Goal: Information Seeking & Learning: Check status

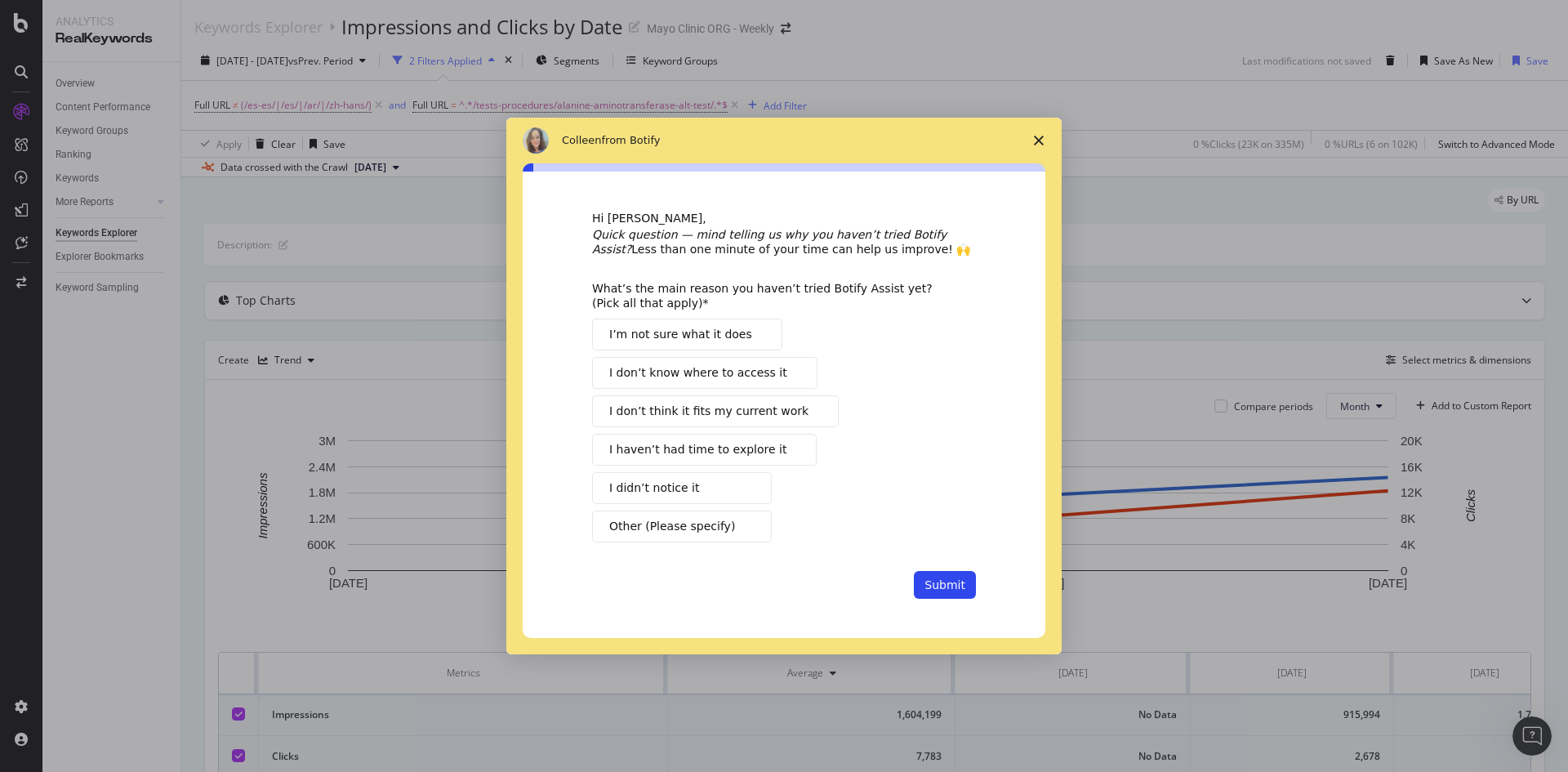
click at [1037, 140] on icon "Close survey" at bounding box center [1038, 141] width 10 height 10
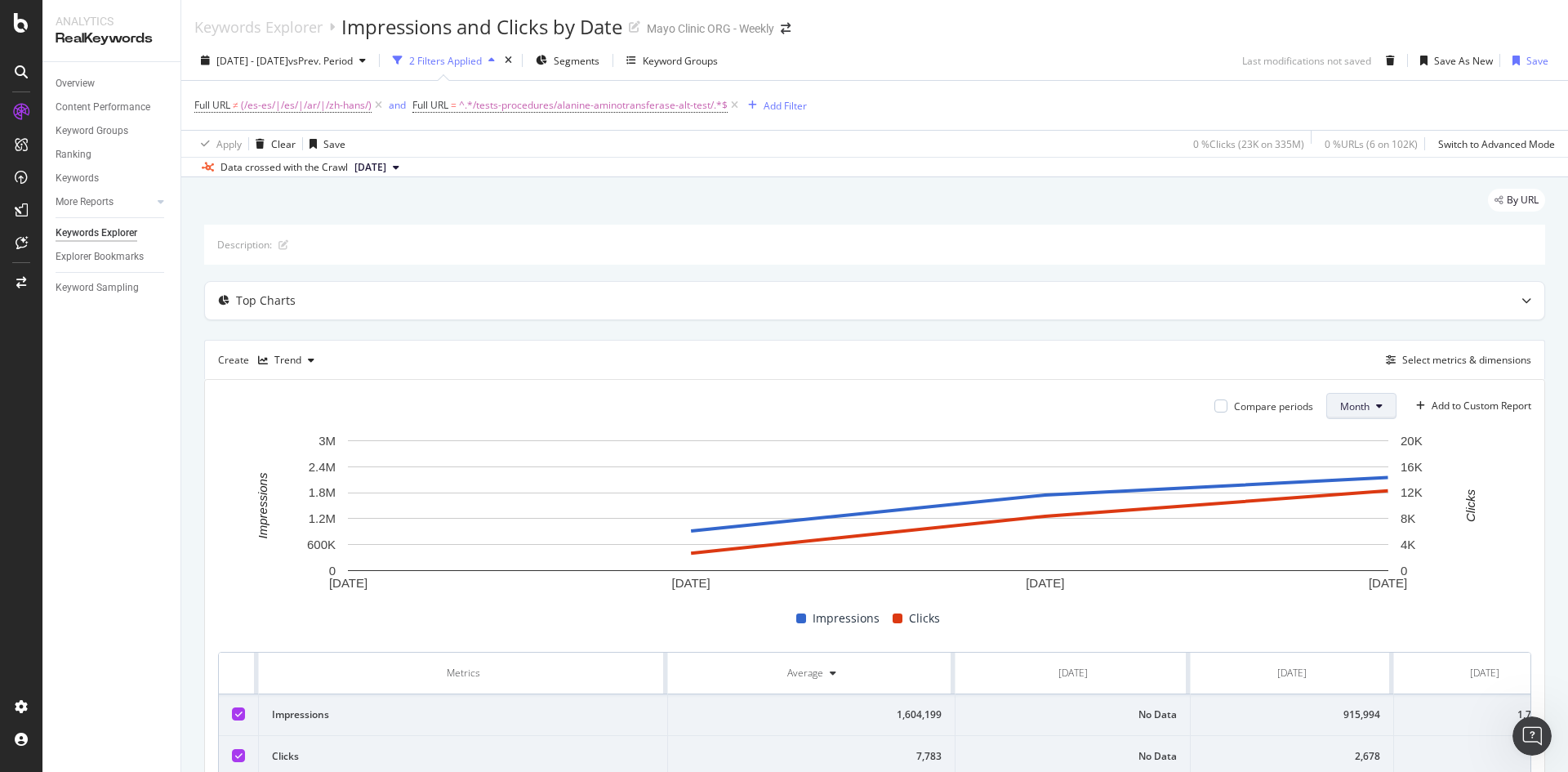
click at [1340, 407] on span "Month" at bounding box center [1355, 406] width 30 height 14
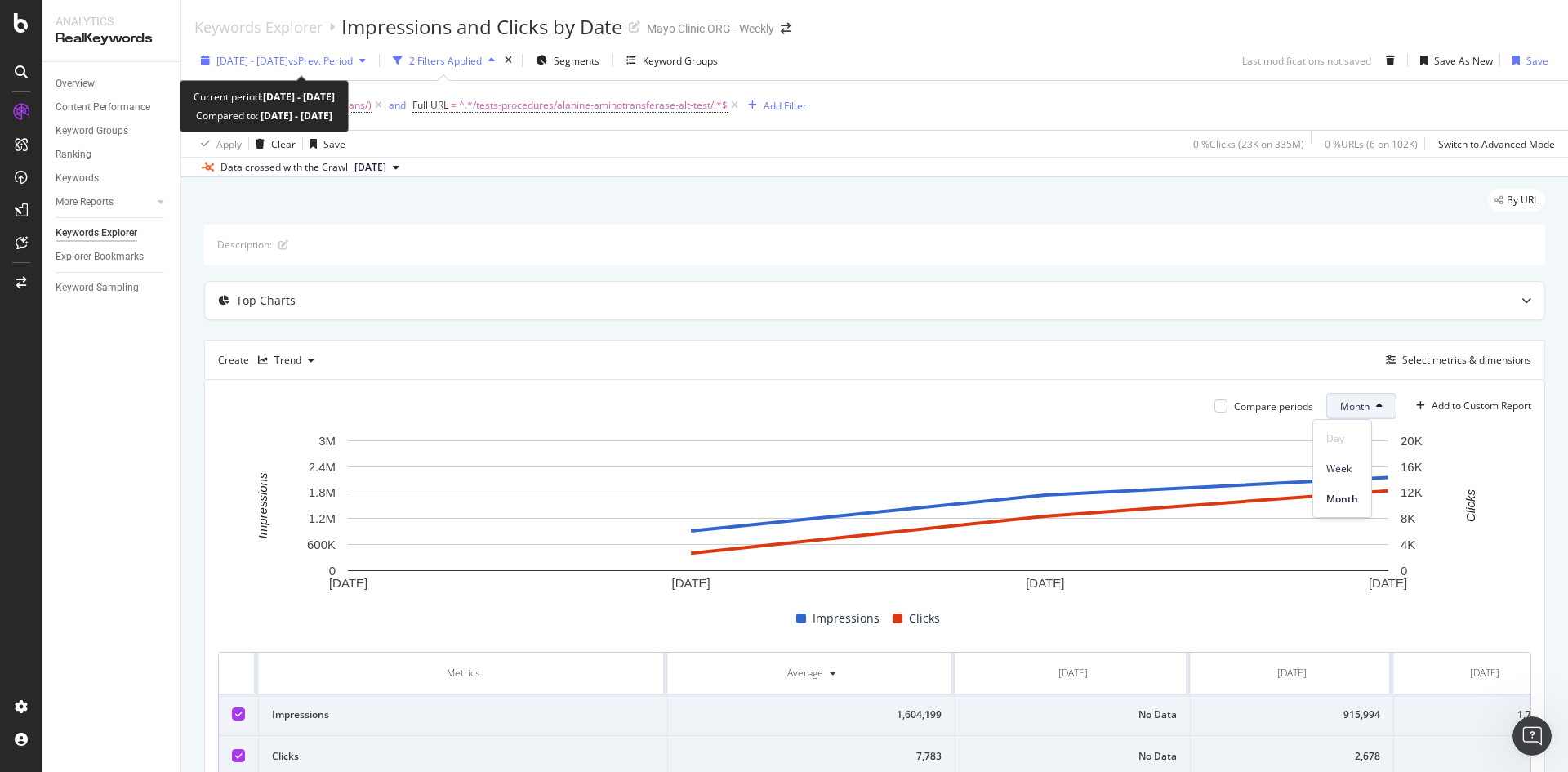
click at [321, 63] on span "vs Prev. Period" at bounding box center [320, 61] width 64 height 14
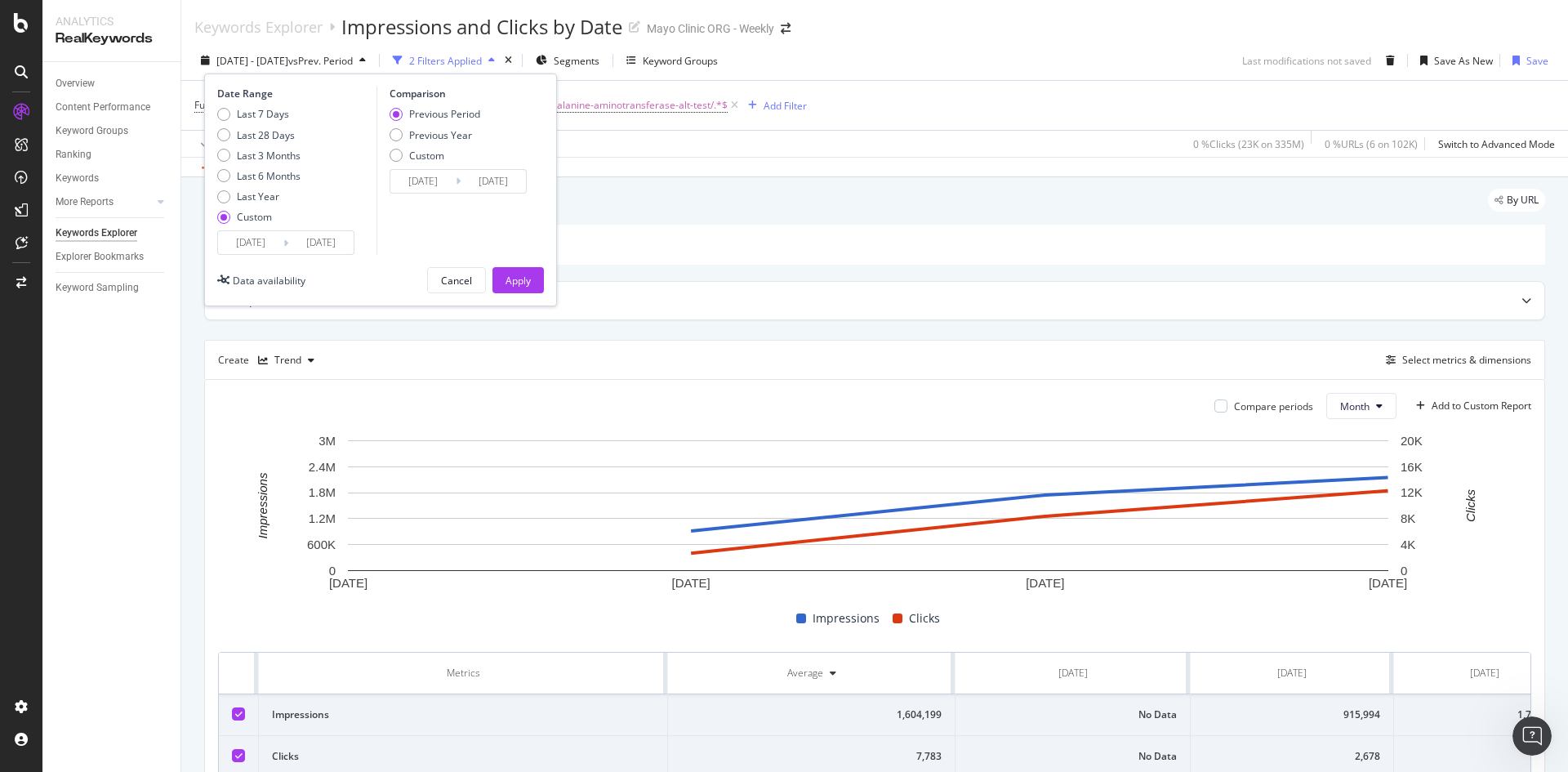
drag, startPoint x: 248, startPoint y: 246, endPoint x: 255, endPoint y: 236, distance: 12.2
click at [249, 243] on input "[DATE]" at bounding box center [250, 242] width 65 height 23
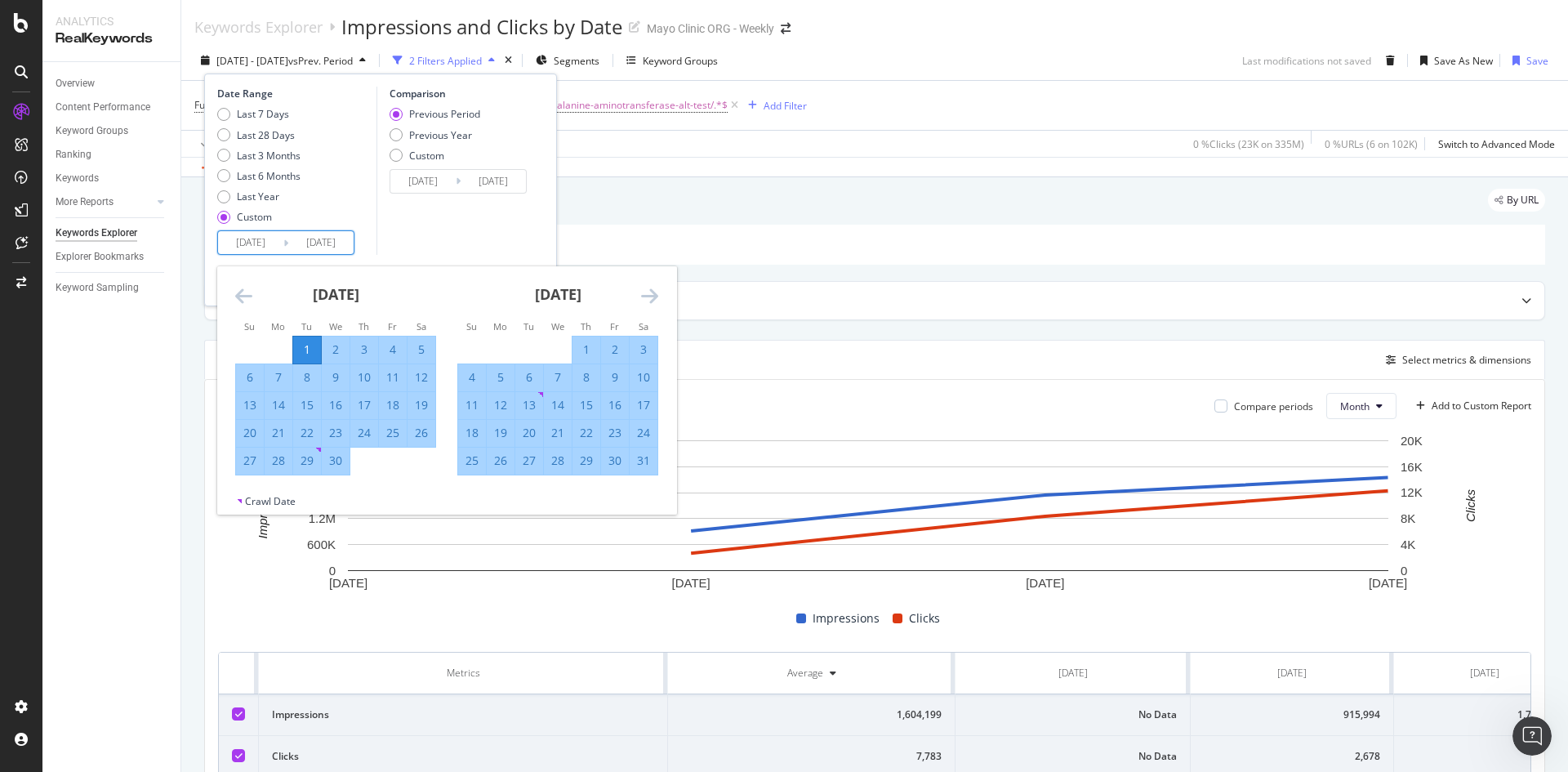
click at [588, 348] on div "1" at bounding box center [587, 350] width 28 height 17
type input "[DATE]"
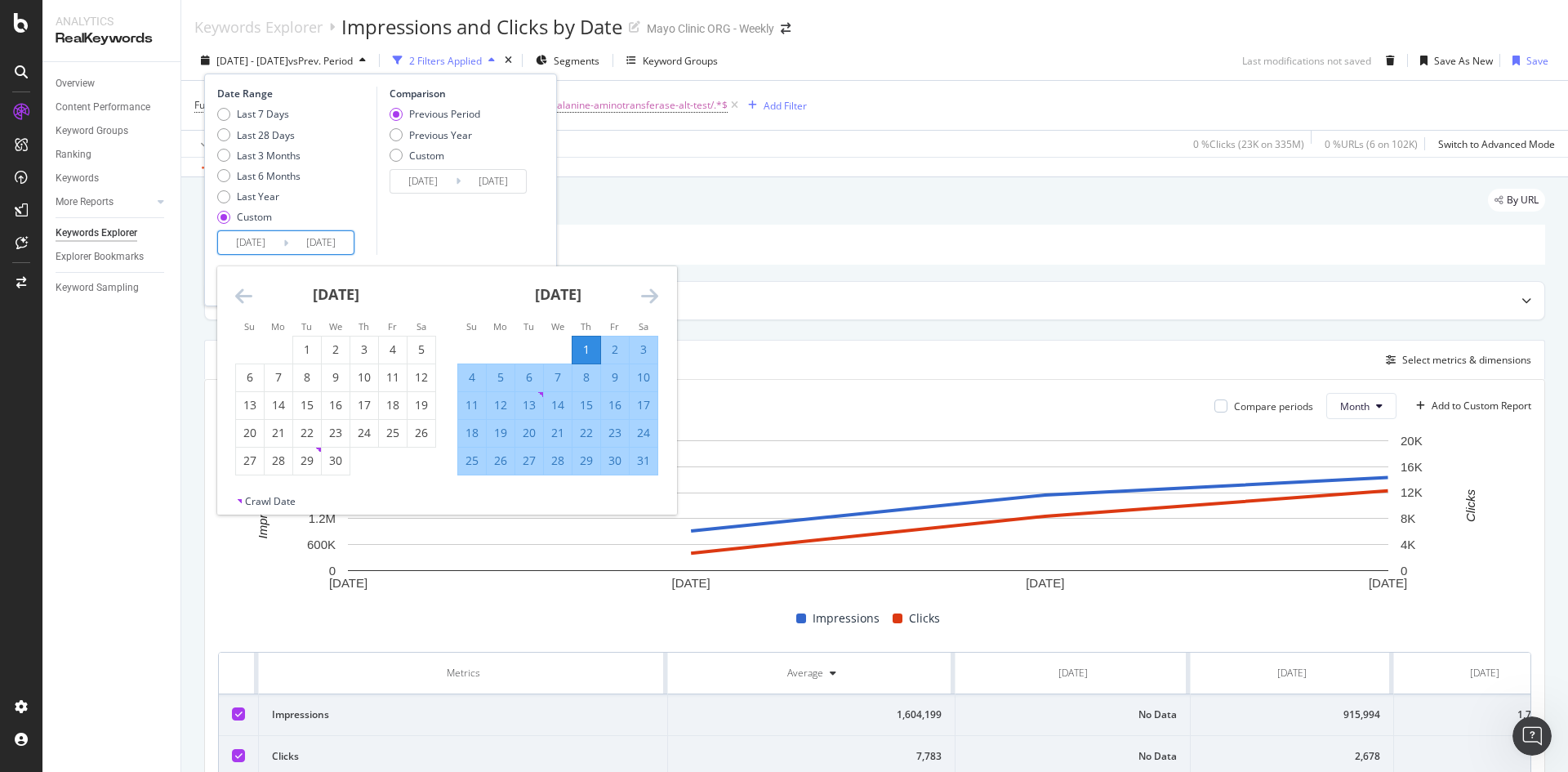
click at [650, 296] on icon "Move forward to switch to the next month." at bounding box center [649, 295] width 17 height 20
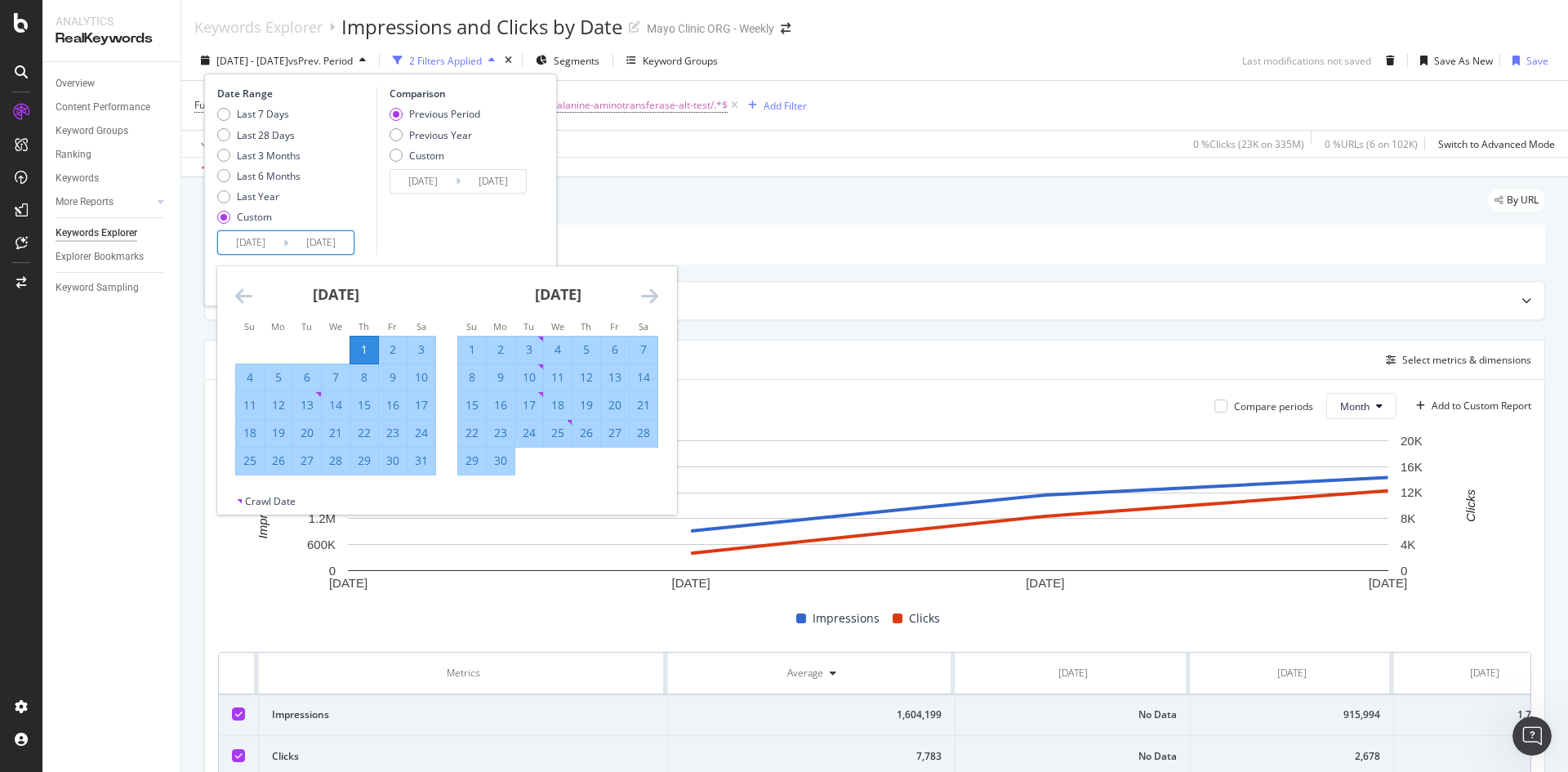
click at [648, 296] on icon "Move forward to switch to the next month." at bounding box center [649, 295] width 17 height 20
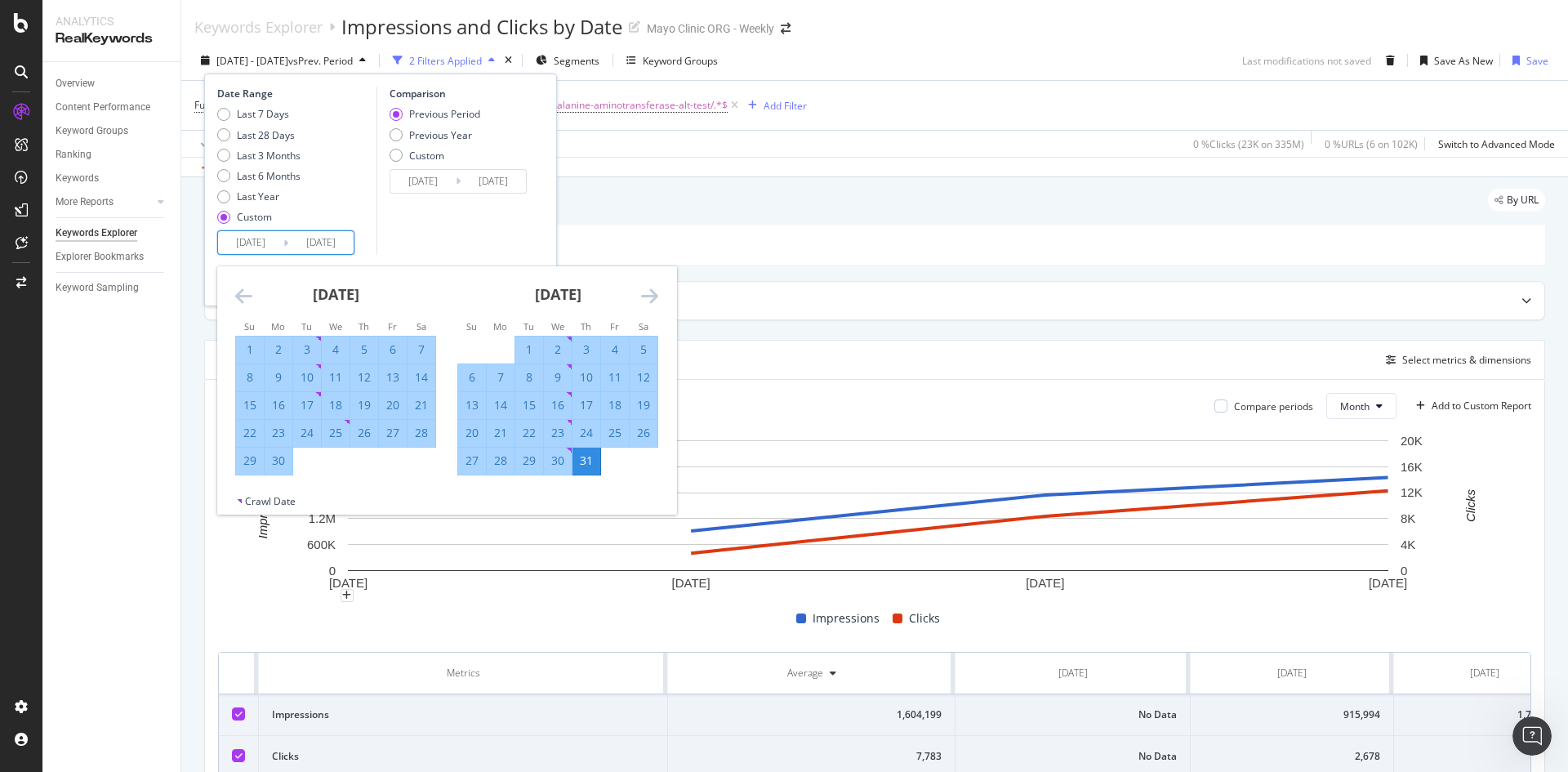
click at [288, 467] on div "30" at bounding box center [278, 461] width 28 height 17
type input "[DATE]"
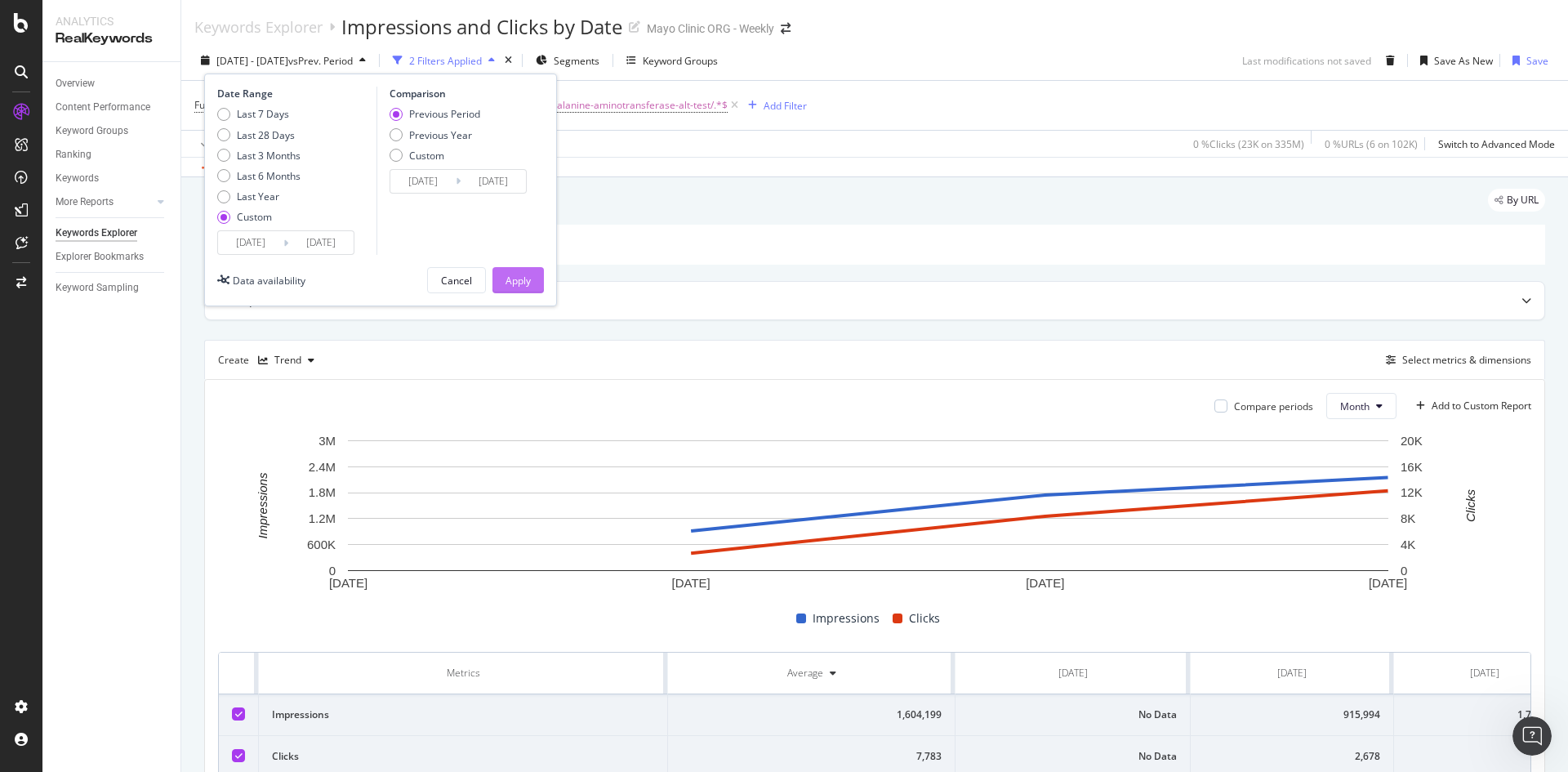
click at [515, 285] on div "Apply" at bounding box center [518, 280] width 25 height 14
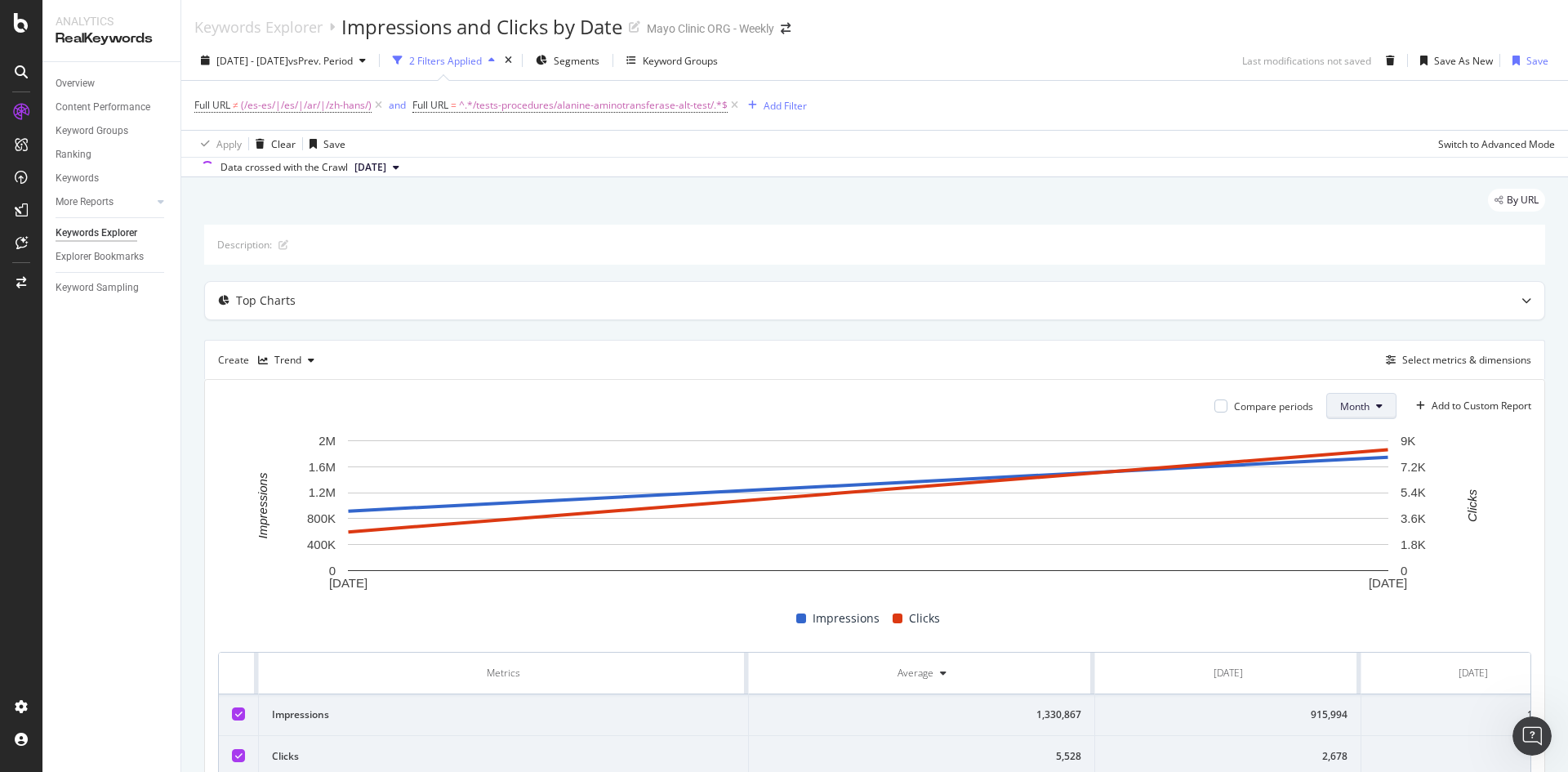
click at [1340, 407] on span "Month" at bounding box center [1355, 406] width 30 height 14
click at [1339, 444] on rect "A chart." at bounding box center [868, 506] width 1040 height 130
click at [1352, 412] on span "Month" at bounding box center [1355, 406] width 30 height 14
click at [1353, 443] on span "Day" at bounding box center [1342, 439] width 32 height 15
